Goal: Task Accomplishment & Management: Complete application form

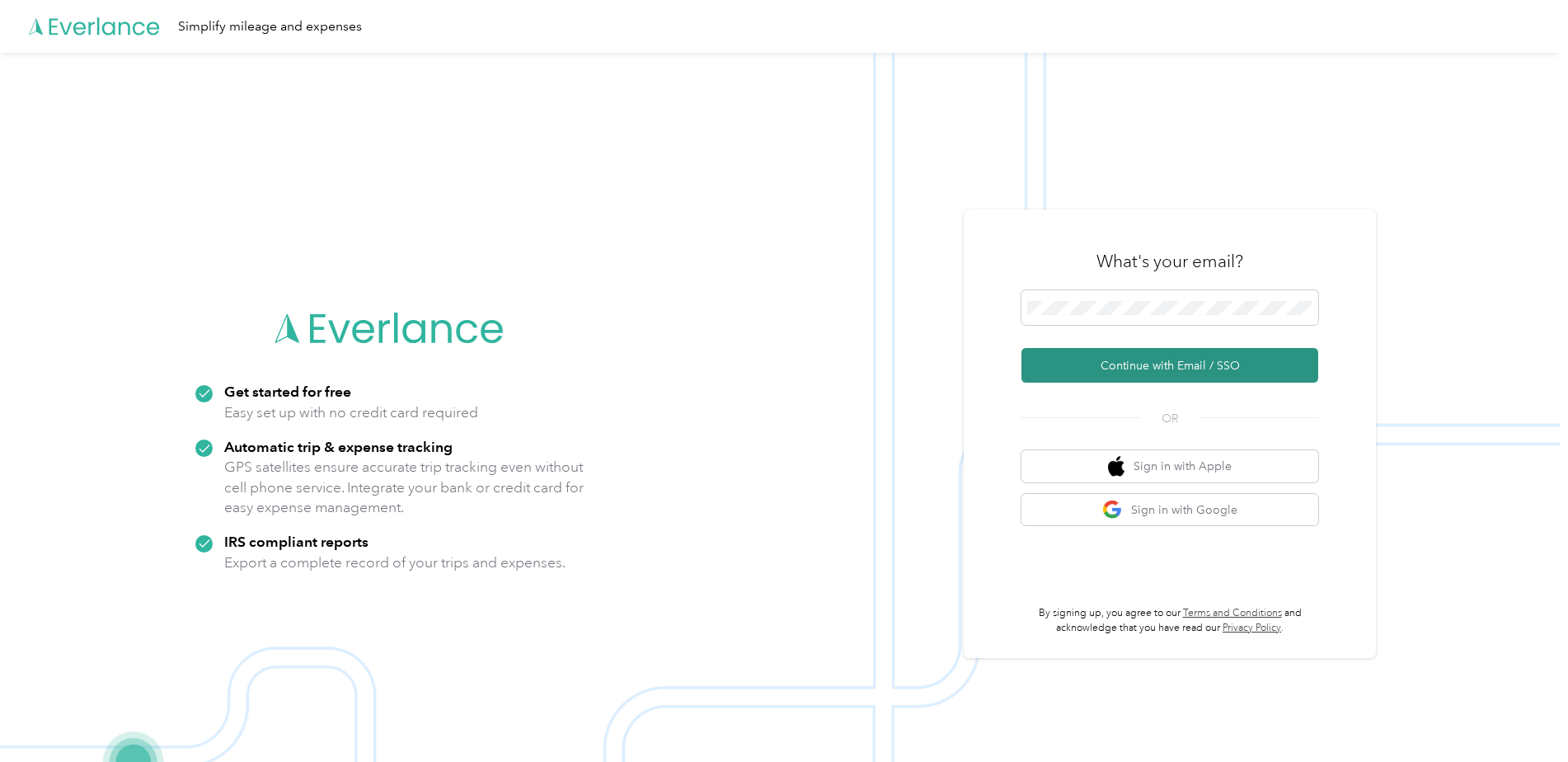
click at [1121, 363] on button "Continue with Email / SSO" at bounding box center [1169, 365] width 297 height 34
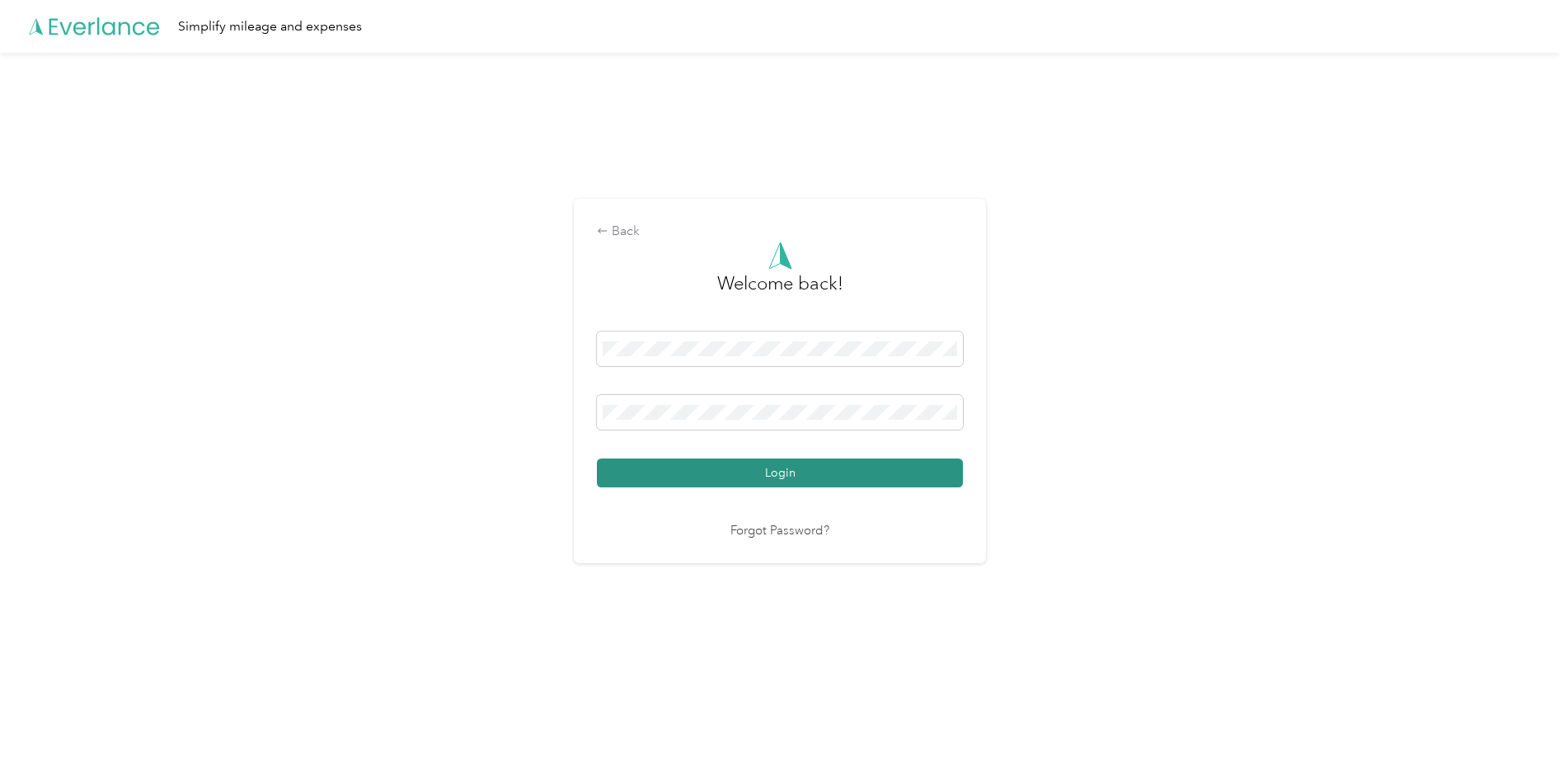
click at [813, 482] on button "Login" at bounding box center [779, 473] width 366 height 29
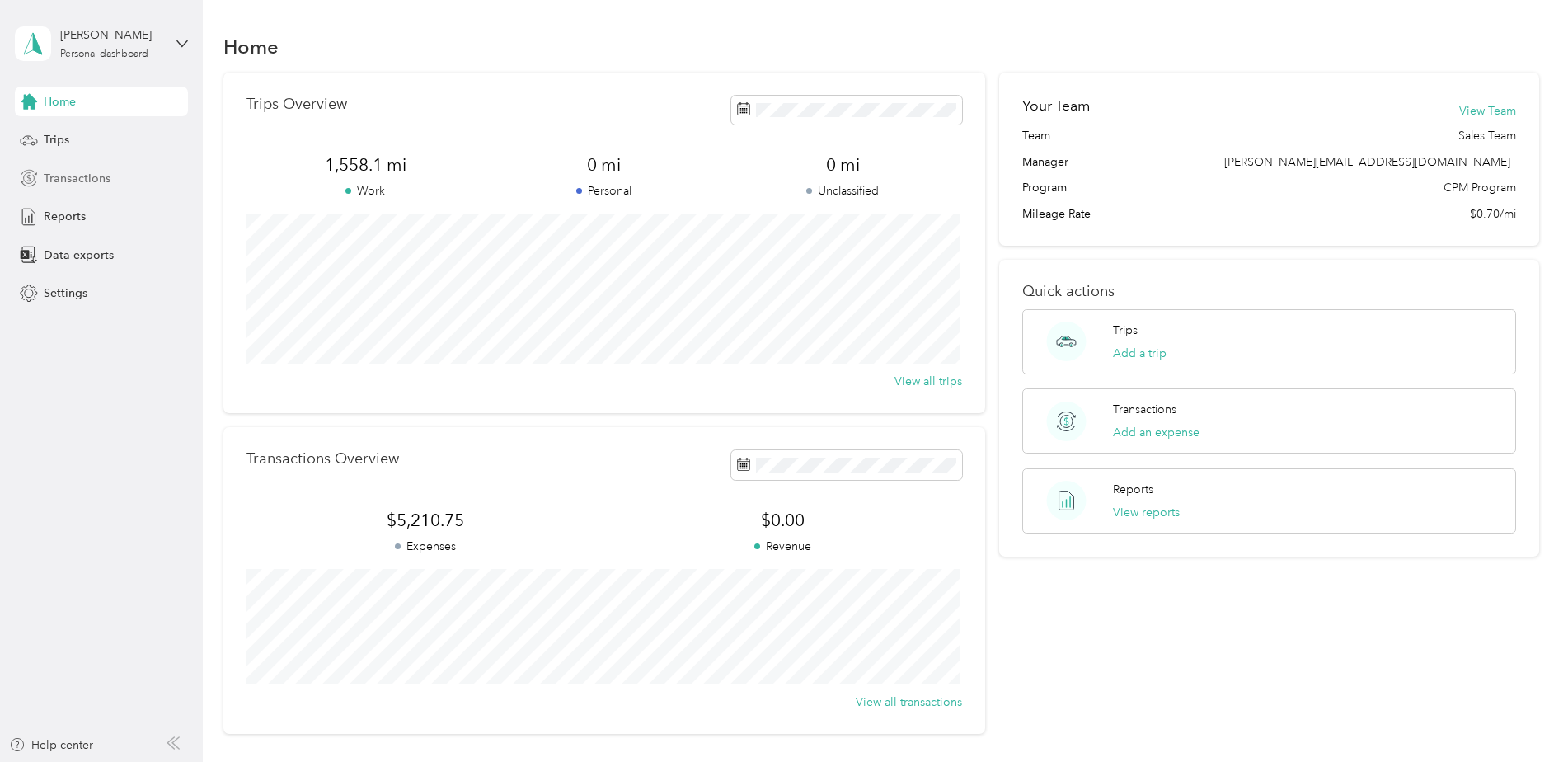
click at [86, 183] on span "Transactions" at bounding box center [77, 178] width 66 height 18
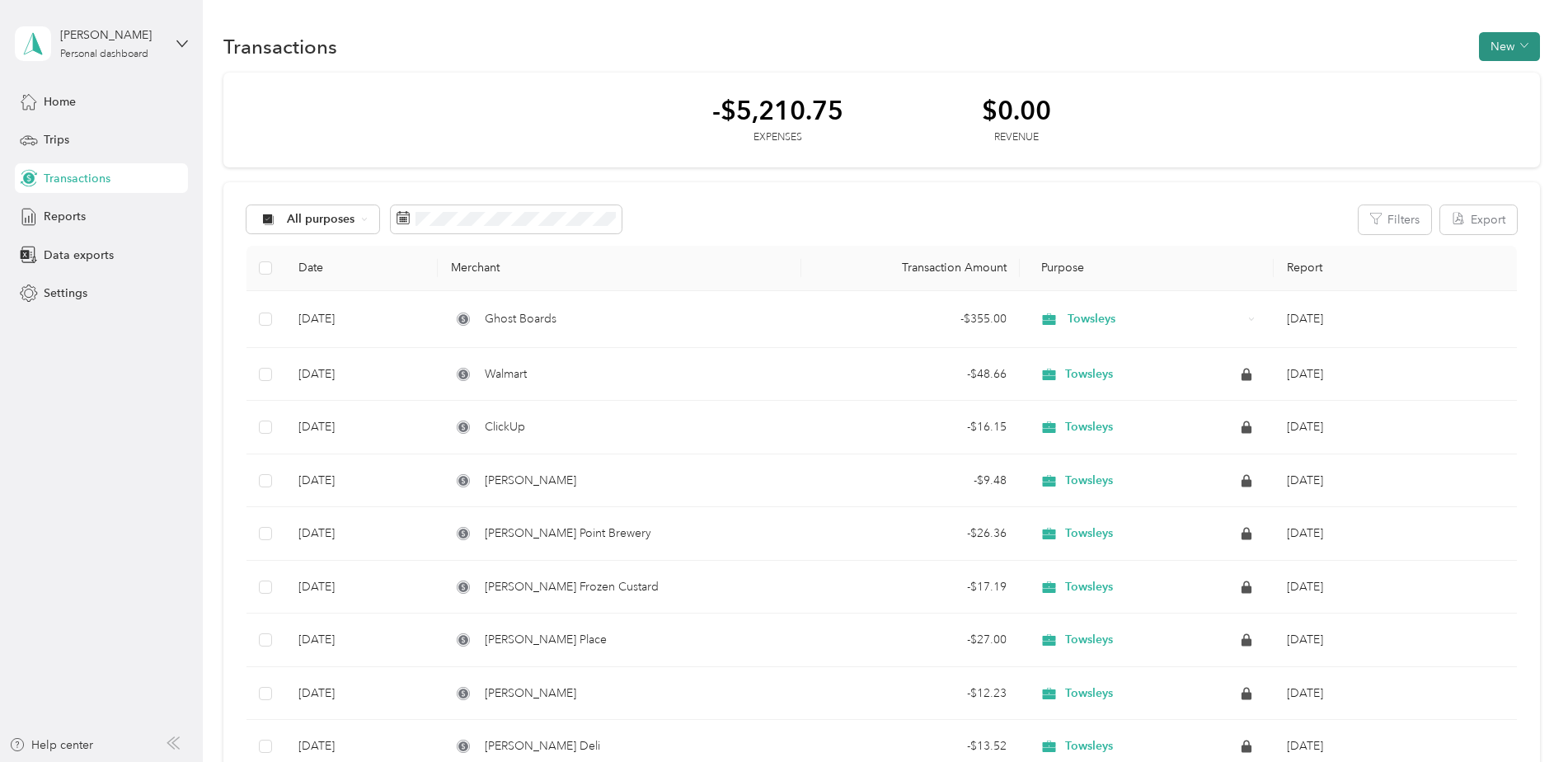
click at [1513, 50] on button "New" at bounding box center [1509, 46] width 61 height 29
click at [1491, 80] on span "Expense" at bounding box center [1501, 77] width 45 height 18
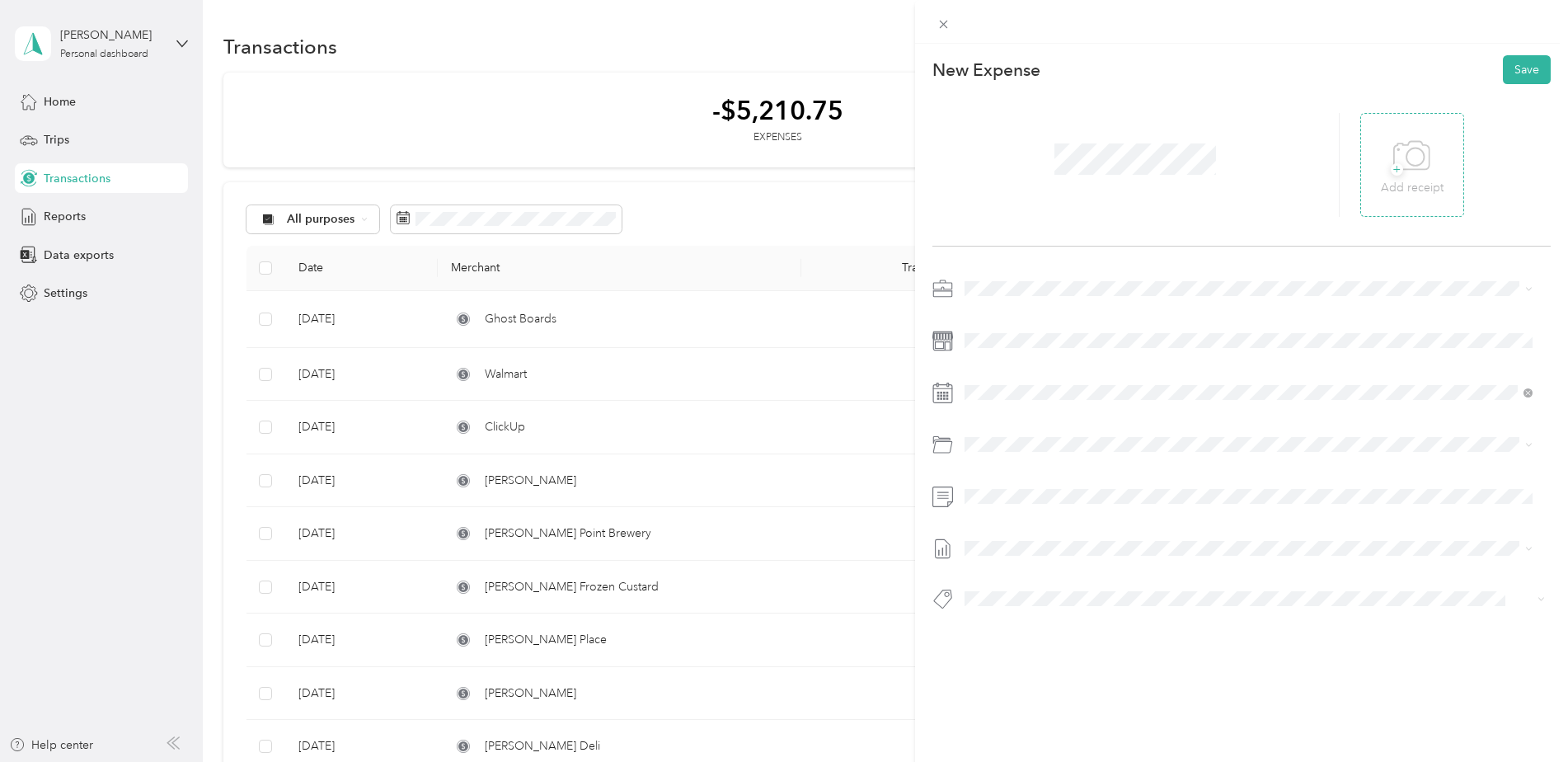
click at [1408, 162] on icon at bounding box center [1412, 156] width 37 height 45
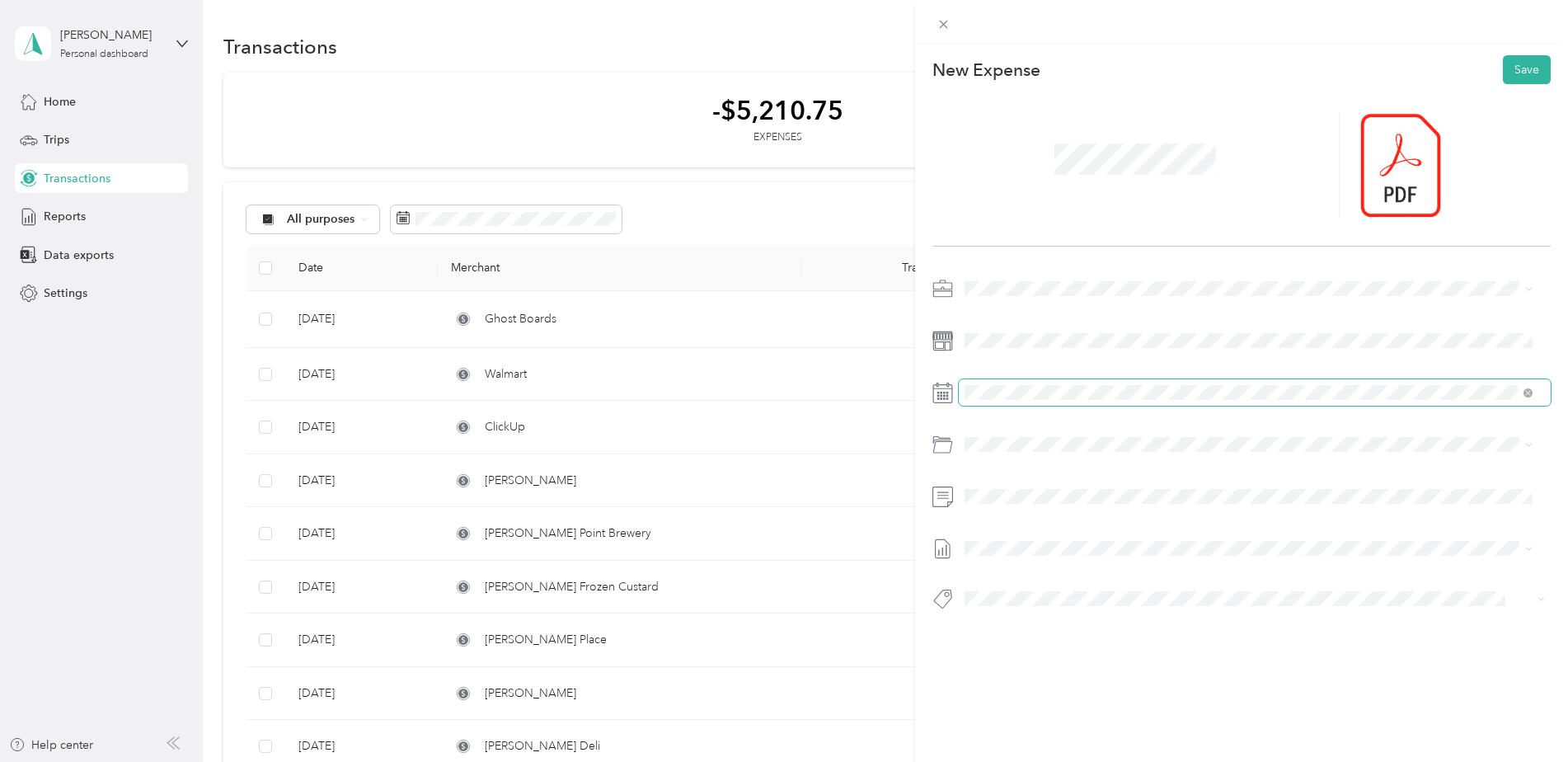
click at [1307, 380] on span at bounding box center [1255, 392] width 593 height 26
click at [1007, 481] on icon at bounding box center [1006, 486] width 8 height 15
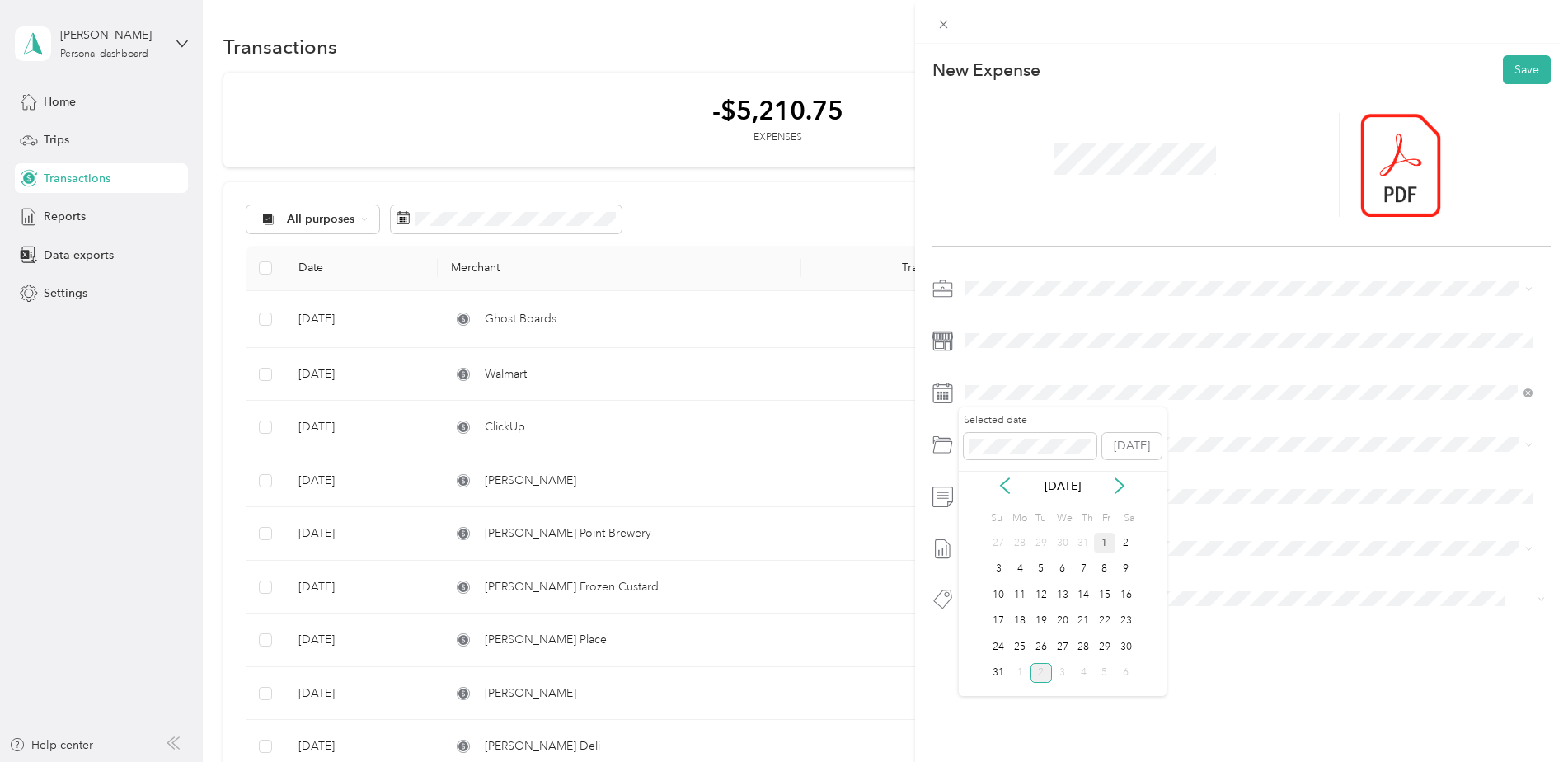
click at [1099, 546] on div "1" at bounding box center [1104, 543] width 21 height 21
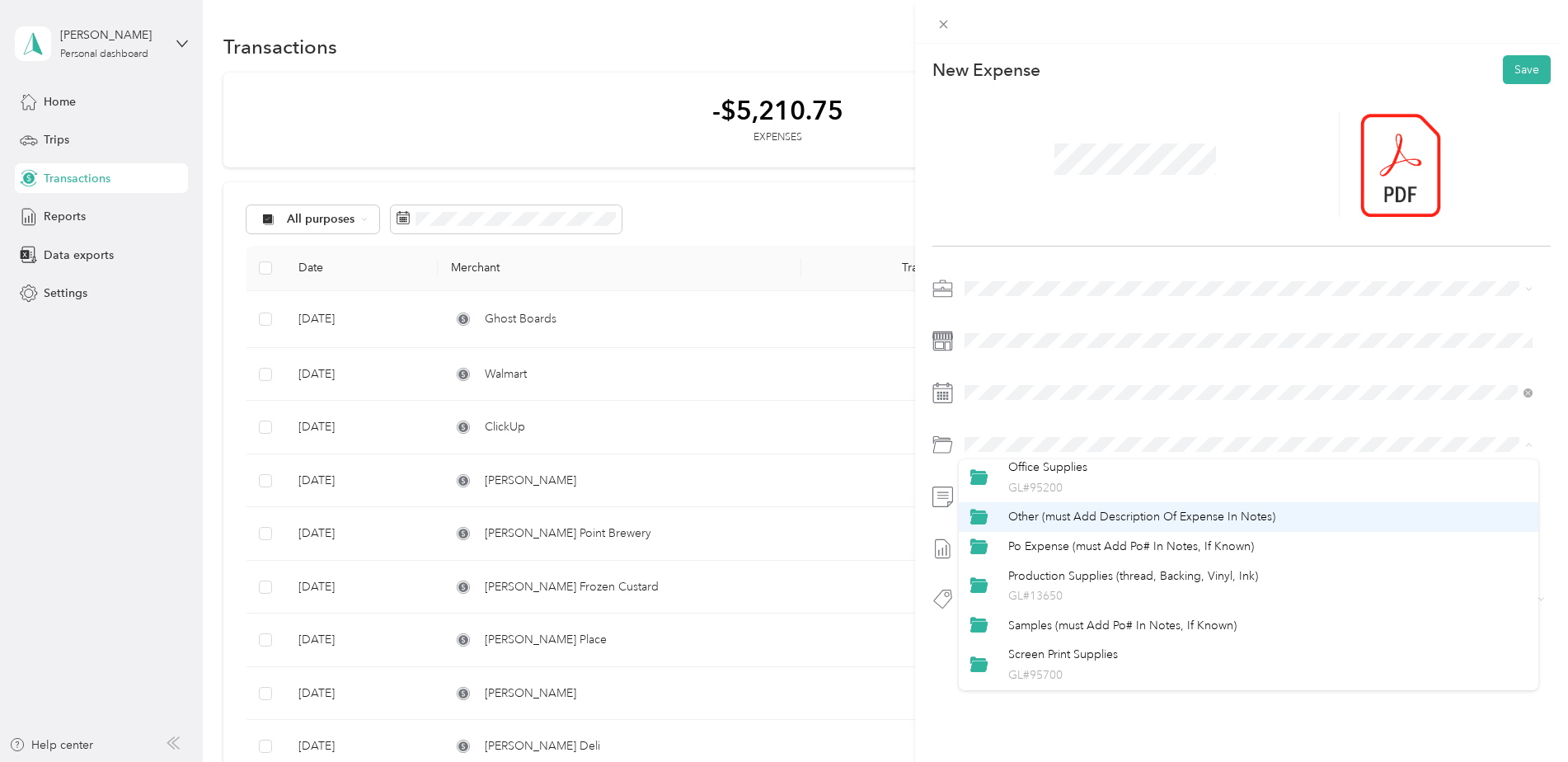
scroll to position [674, 0]
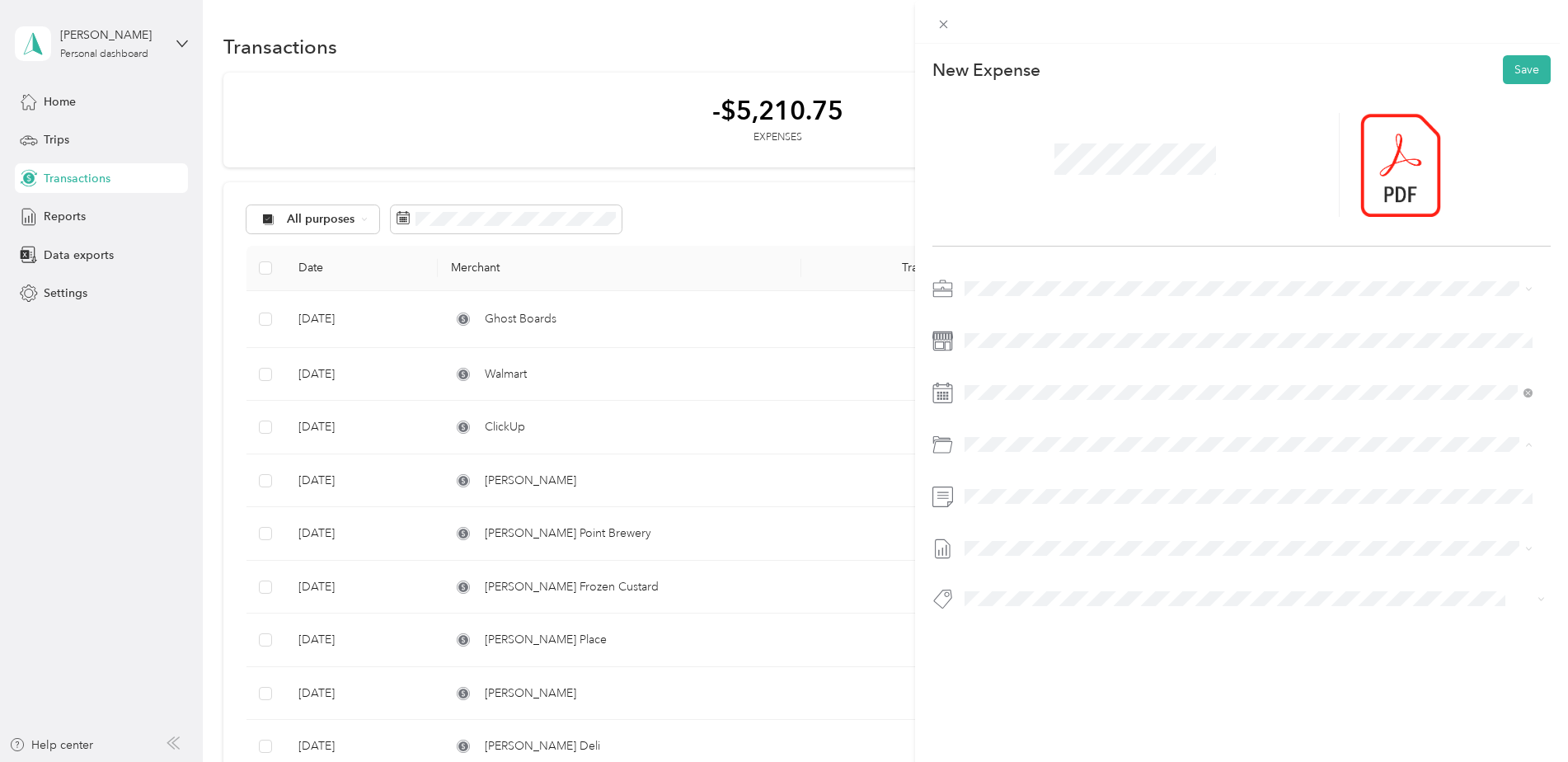
click at [1125, 581] on span "Po Expense (must Add Po# In Notes, If Known)" at bounding box center [1131, 581] width 245 height 14
click at [1001, 601] on span "[DATE]" at bounding box center [982, 602] width 36 height 18
click at [1035, 444] on span "Corporate Credit Card Used" at bounding box center [1047, 444] width 130 height 15
click at [1089, 665] on div "New Expense Save [DATE] Draft Corporate Credit Card Used" at bounding box center [1243, 363] width 654 height 639
click at [1503, 66] on button "Save" at bounding box center [1527, 70] width 48 height 29
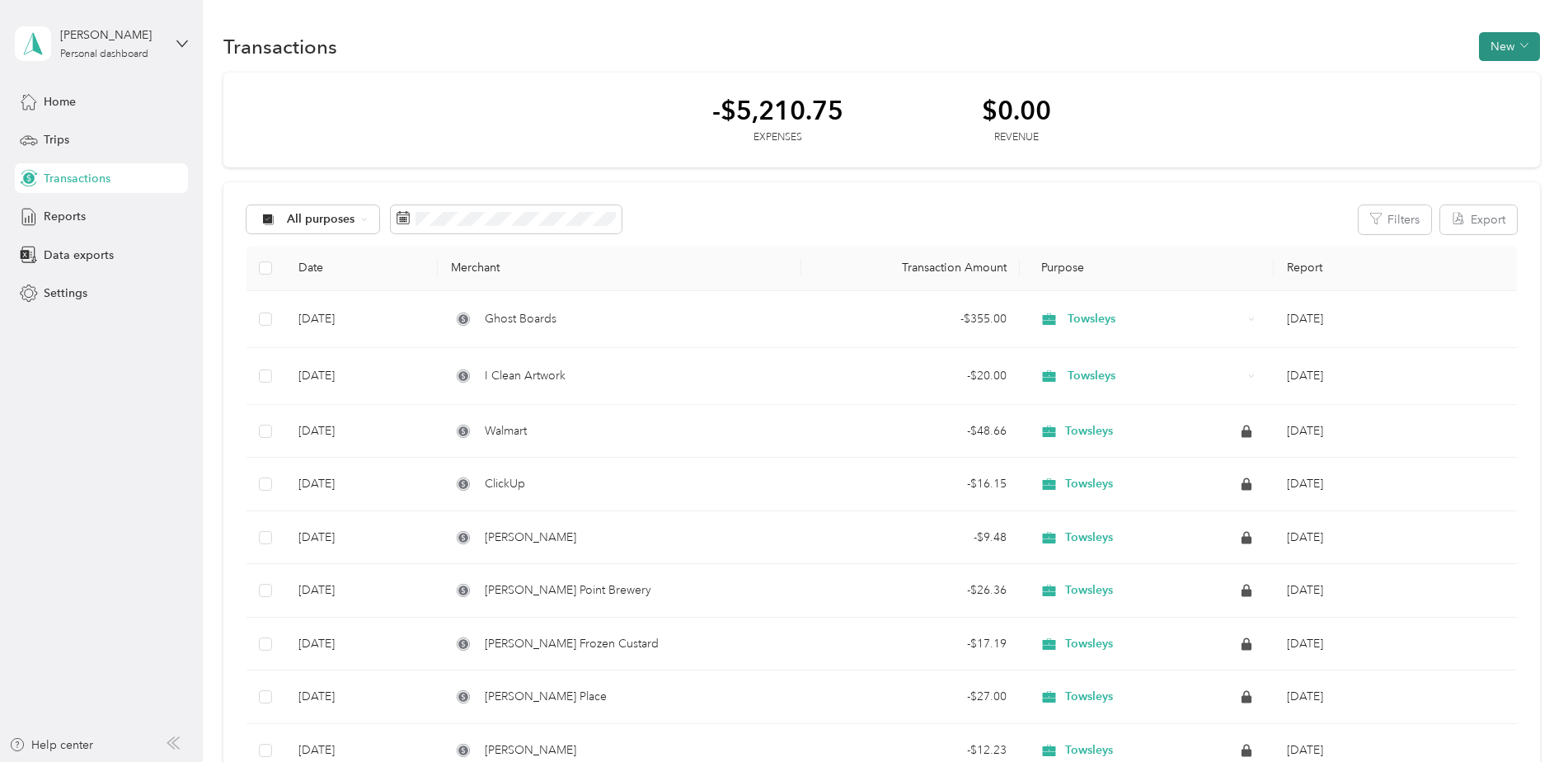
click at [1490, 47] on button "New" at bounding box center [1509, 46] width 61 height 29
click at [1487, 74] on span "Expense" at bounding box center [1501, 77] width 45 height 18
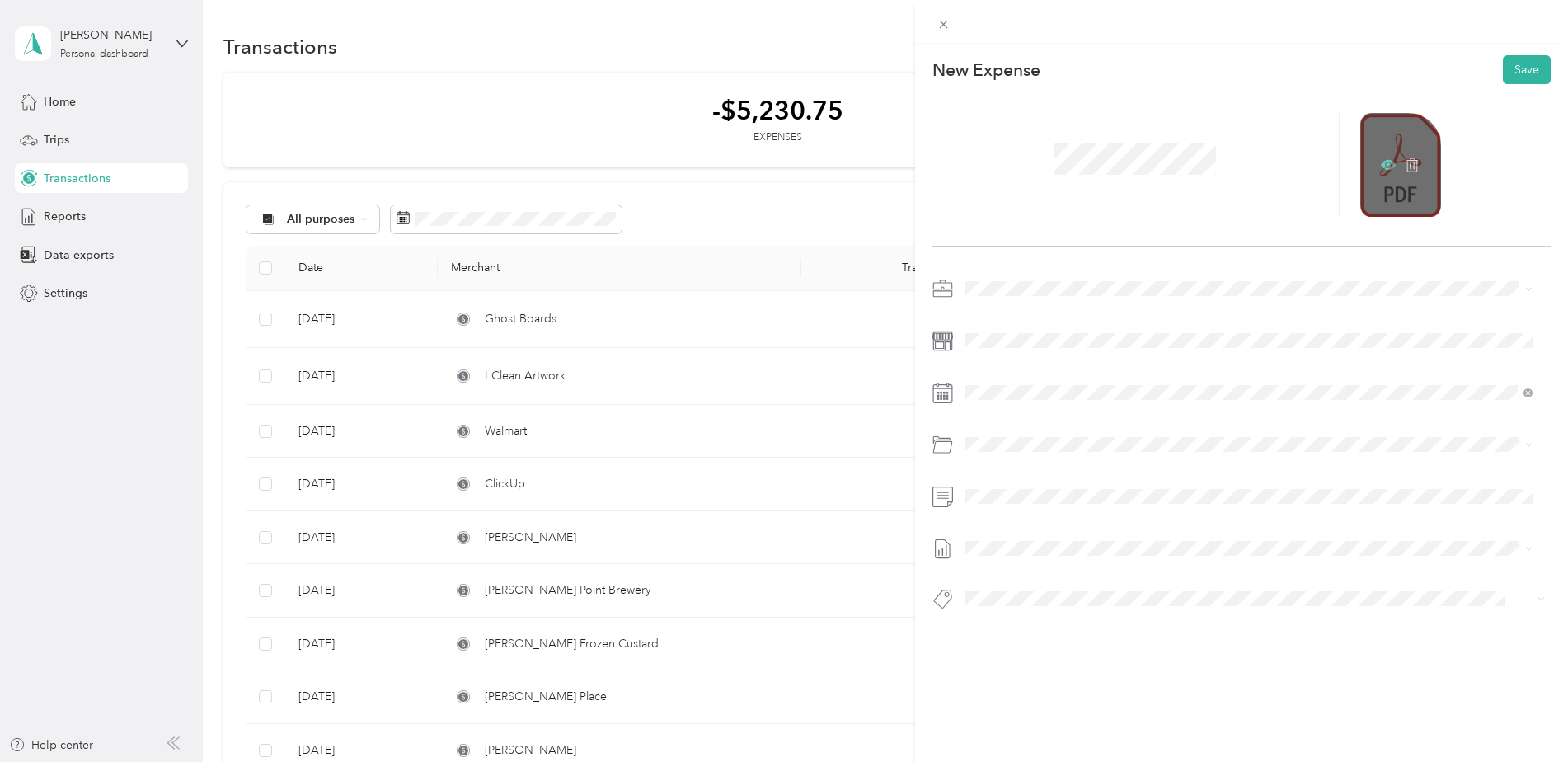
click at [1384, 166] on icon at bounding box center [1389, 165] width 15 height 15
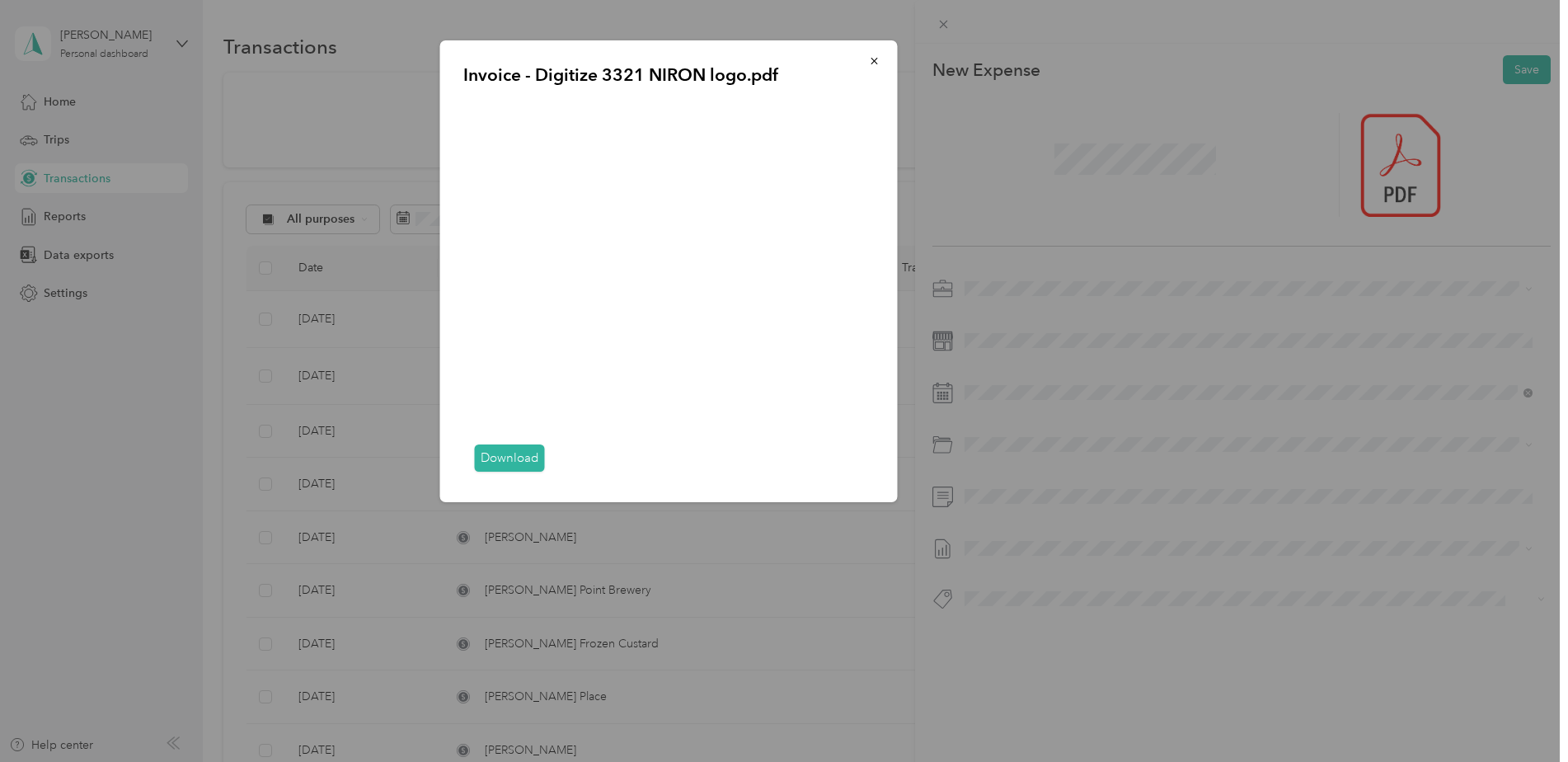
click at [1042, 197] on div "Invoice - Digitize 3321 NIRON logo.pdf Download" at bounding box center [1013, 273] width 457 height 467
click at [1110, 154] on div "Invoice - Digitize 3321 NIRON logo.pdf Download" at bounding box center [1013, 273] width 457 height 467
click at [877, 58] on icon "button" at bounding box center [875, 61] width 12 height 12
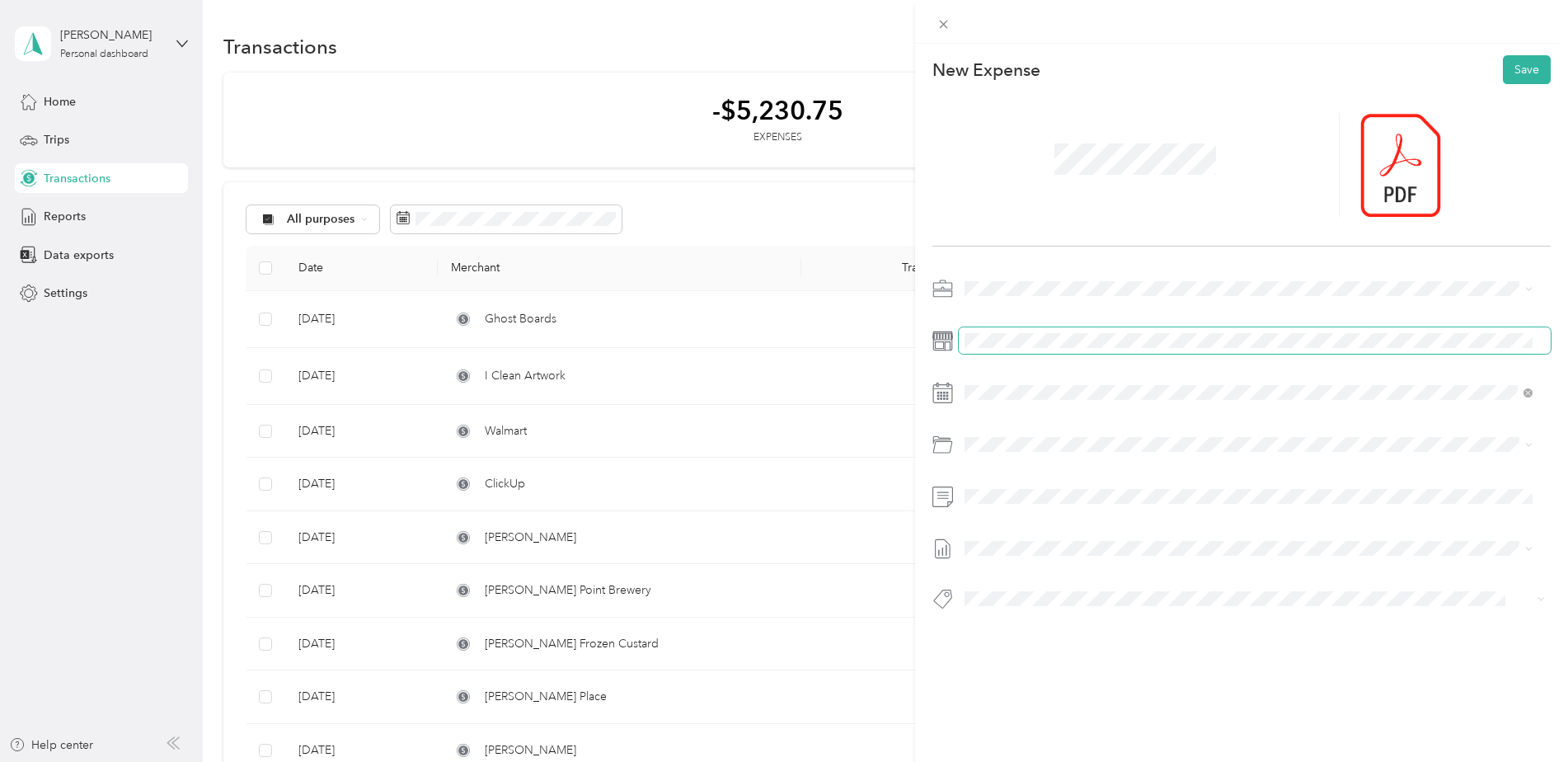
click at [1096, 327] on span at bounding box center [1255, 340] width 593 height 26
click at [1000, 487] on icon at bounding box center [1006, 486] width 17 height 17
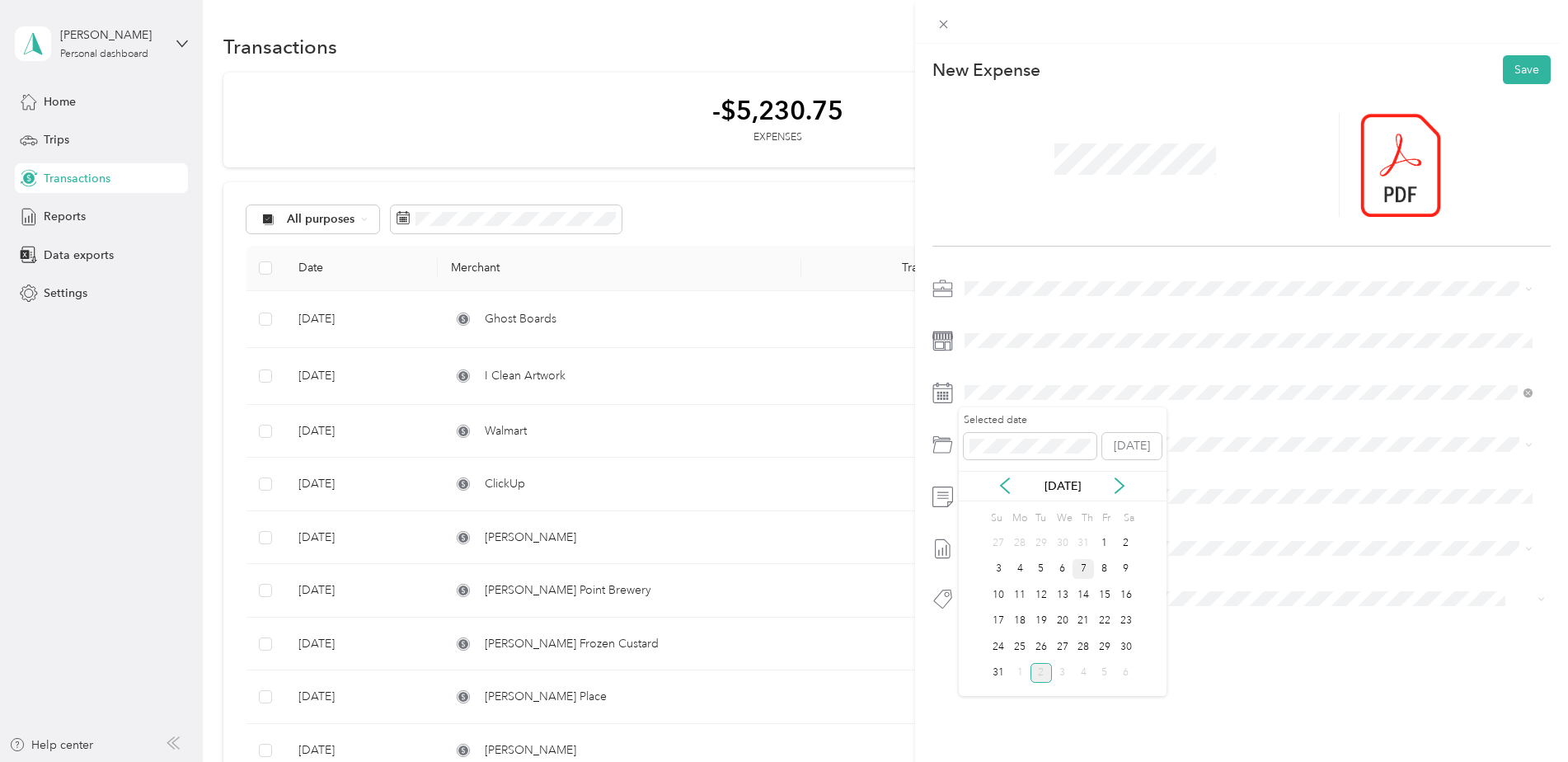
click at [1088, 572] on div "7" at bounding box center [1083, 569] width 21 height 21
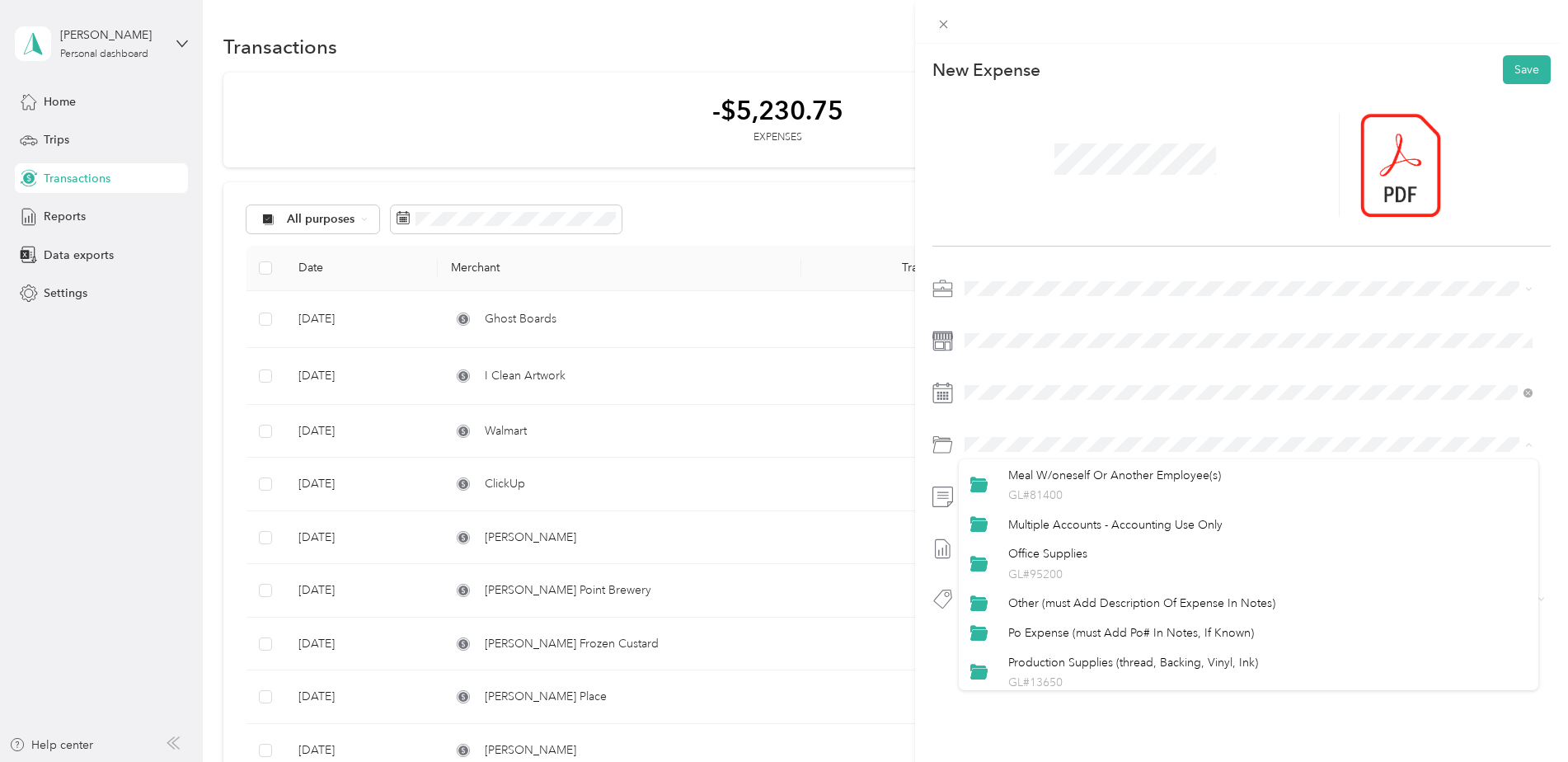
scroll to position [660, 0]
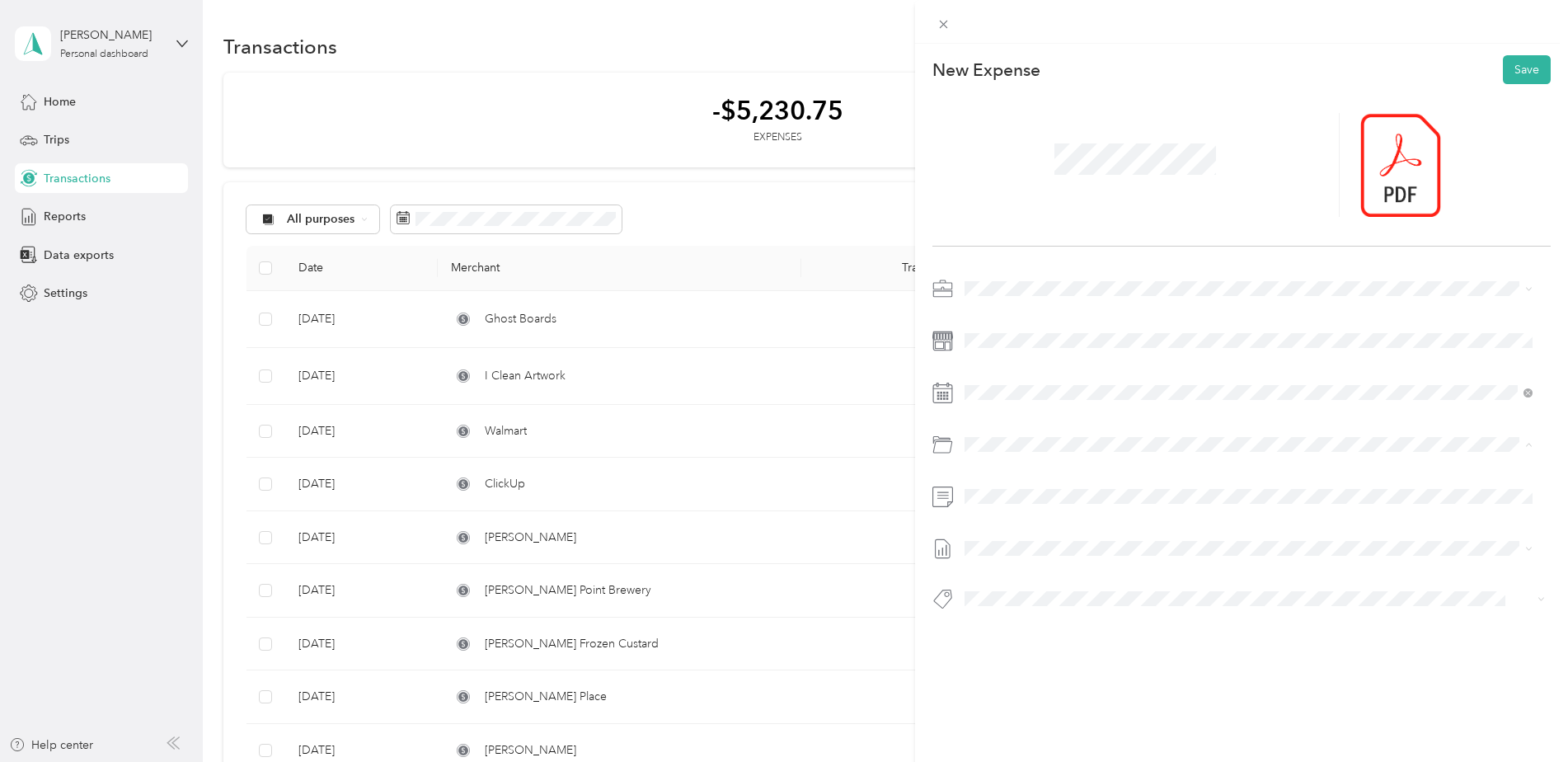
click at [1138, 590] on span "Po Expense (must Add Po# In Notes, If Known)" at bounding box center [1131, 595] width 245 height 14
click at [992, 605] on span "[DATE]" at bounding box center [982, 602] width 36 height 18
click at [1024, 447] on button "Corporate Credit Card Used" at bounding box center [1047, 443] width 153 height 21
click at [1513, 71] on button "Save" at bounding box center [1527, 70] width 48 height 29
